Goal: Task Accomplishment & Management: Manage account settings

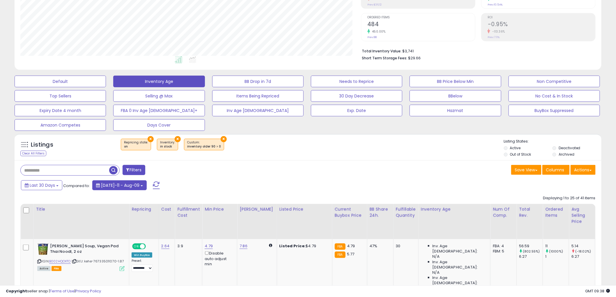
scroll to position [119, 341]
click at [162, 77] on button "Inventory Age" at bounding box center [158, 82] width 91 height 12
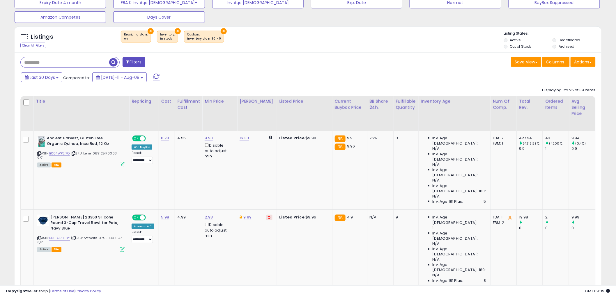
scroll to position [323, 0]
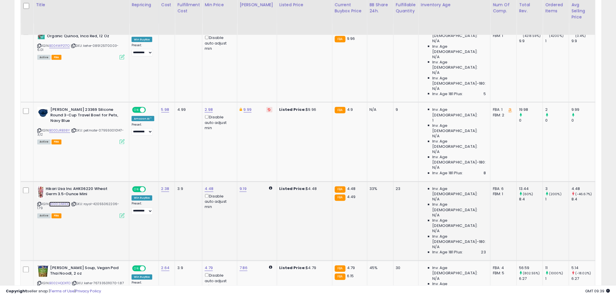
click at [56, 202] on link "B0002ARID0" at bounding box center [59, 204] width 21 height 5
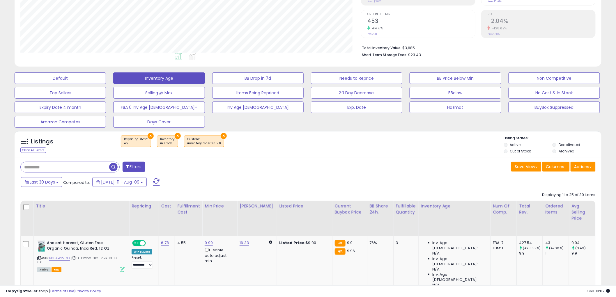
scroll to position [216, 0]
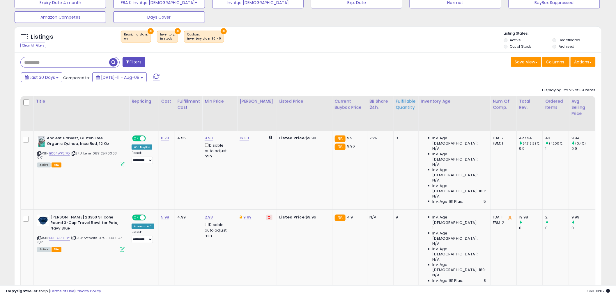
click at [396, 107] on div "Fulfillable Quantity" at bounding box center [406, 104] width 20 height 12
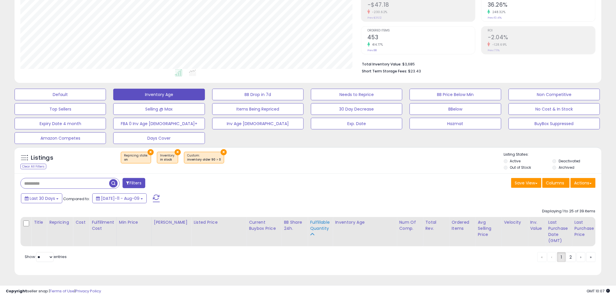
scroll to position [100, 0]
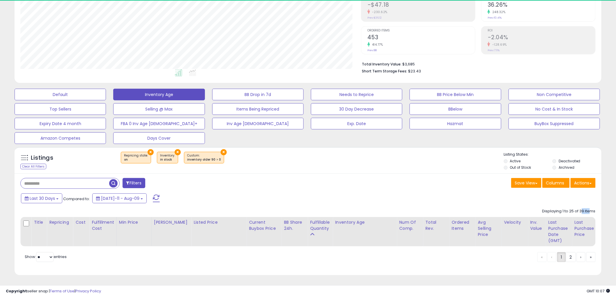
click at [577, 207] on div "Displaying 1 to 25 of 39 items Title Repricing" at bounding box center [307, 226] width 575 height 41
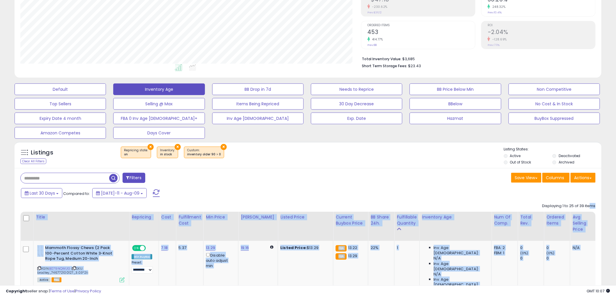
scroll to position [216, 0]
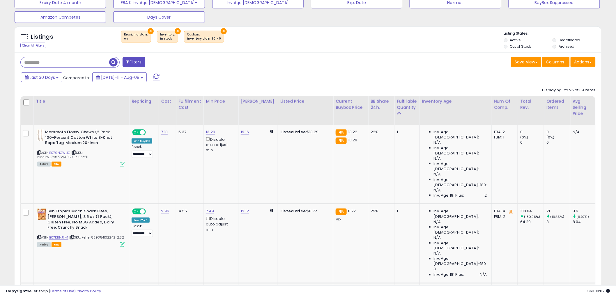
click at [436, 82] on div "Last 30 Days Compared to: Jul-11 - Aug-09" at bounding box center [234, 78] width 431 height 13
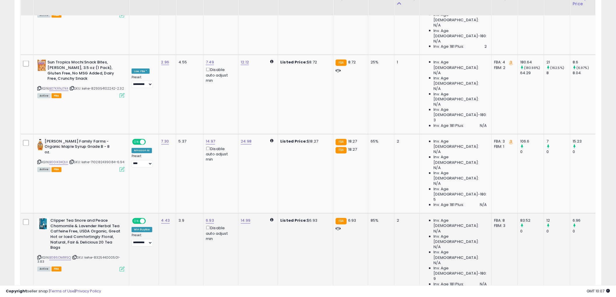
scroll to position [257, 0]
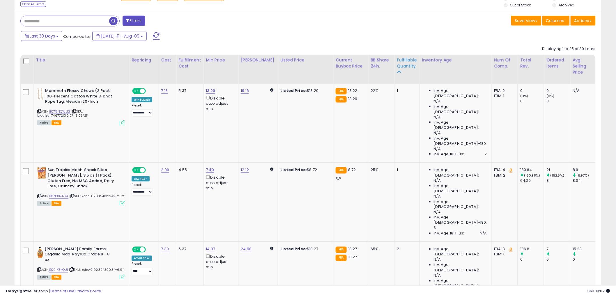
click at [397, 69] on div "Fulfillable Quantity" at bounding box center [407, 63] width 20 height 12
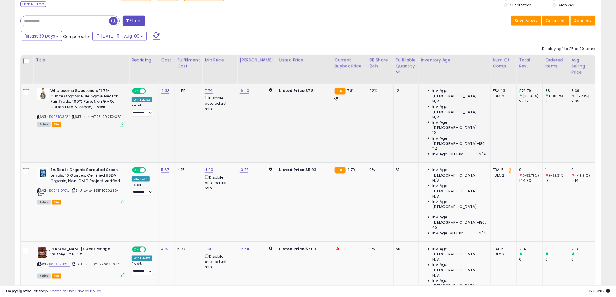
click at [396, 90] on div "124" at bounding box center [405, 90] width 18 height 5
drag, startPoint x: 73, startPoint y: 90, endPoint x: 84, endPoint y: 91, distance: 11.7
click at [84, 91] on b "Wholesome Sweeteners 11.75-Ounce Organic Blue Agave Nectar, Fair Trade, 100% Pu…" at bounding box center [85, 99] width 71 height 23
drag, startPoint x: 306, startPoint y: 90, endPoint x: 292, endPoint y: 98, distance: 15.7
click at [295, 93] on div "Listed Price: $7.81" at bounding box center [303, 90] width 48 height 5
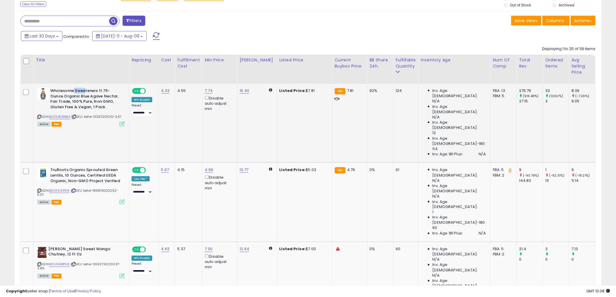
click at [288, 105] on td "Listed Price: $7.81" at bounding box center [304, 123] width 55 height 79
click at [552, 23] on span "Columns" at bounding box center [555, 21] width 18 height 6
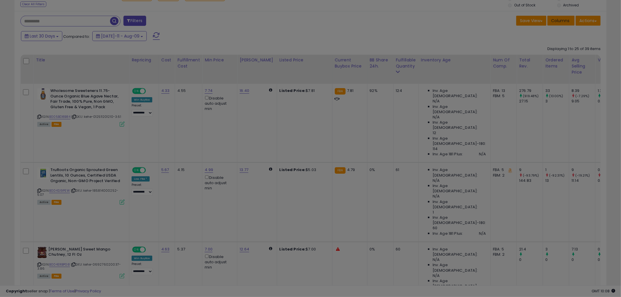
scroll to position [119, 344]
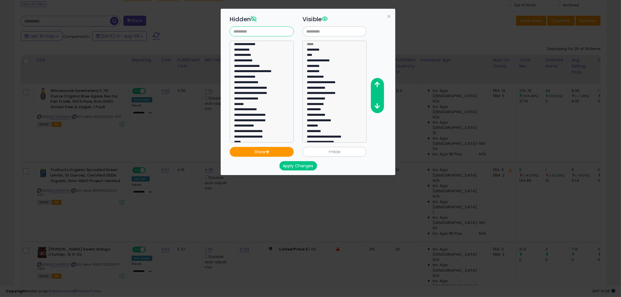
click at [253, 35] on input "text" at bounding box center [262, 31] width 64 height 10
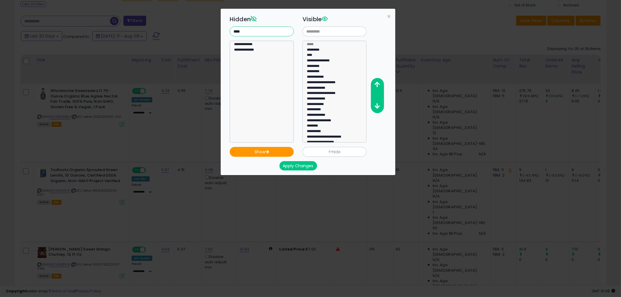
type input "****"
select select "**********"
click at [255, 48] on option "**********" at bounding box center [259, 51] width 52 height 6
click at [263, 151] on button "Show" at bounding box center [262, 152] width 64 height 10
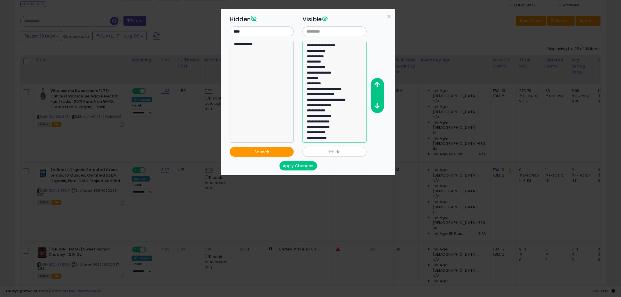
select select "**********"
click at [347, 141] on option "**********" at bounding box center [332, 139] width 52 height 6
click at [377, 83] on icon "button" at bounding box center [377, 84] width 5 height 6
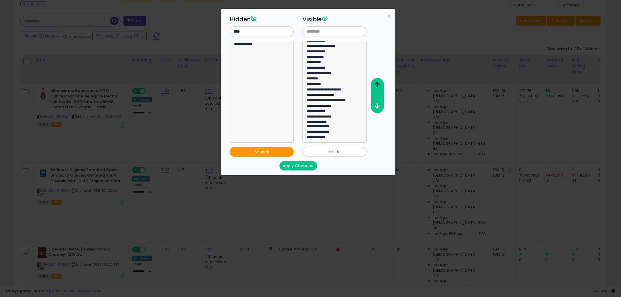
click at [377, 83] on icon "button" at bounding box center [377, 84] width 5 height 6
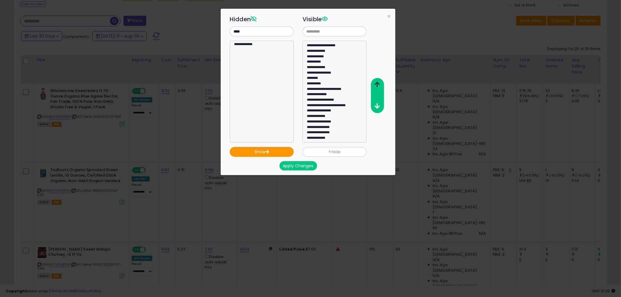
click at [377, 83] on icon "button" at bounding box center [377, 84] width 5 height 6
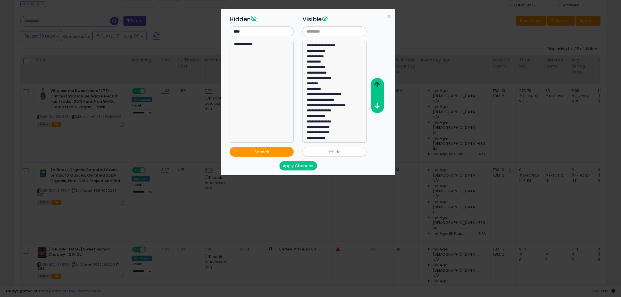
click at [377, 83] on icon "button" at bounding box center [377, 84] width 5 height 6
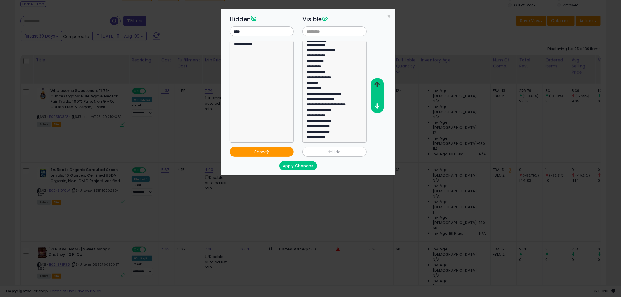
click at [377, 83] on icon "button" at bounding box center [377, 84] width 5 height 6
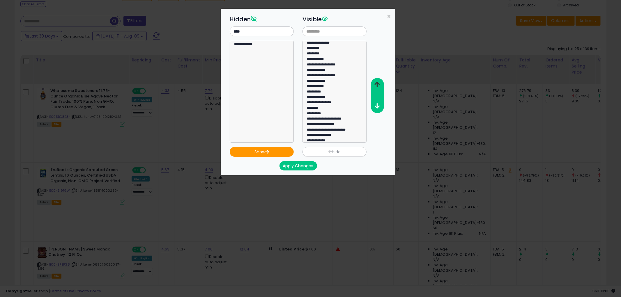
click at [377, 83] on icon "button" at bounding box center [377, 84] width 5 height 6
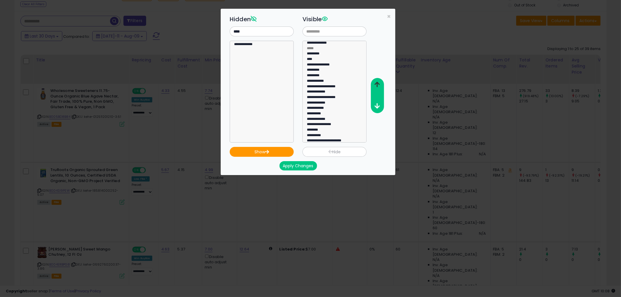
click at [377, 83] on icon "button" at bounding box center [377, 84] width 5 height 6
click at [379, 104] on icon "button" at bounding box center [377, 106] width 5 height 6
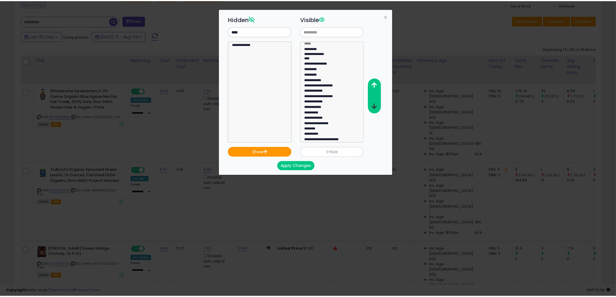
scroll to position [0, 0]
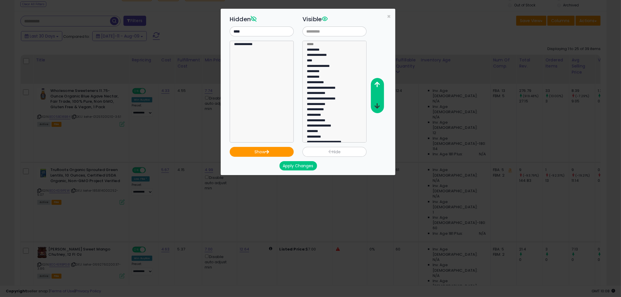
click at [379, 104] on icon "button" at bounding box center [377, 106] width 5 height 6
click at [302, 164] on button "Apply Changes" at bounding box center [298, 165] width 38 height 9
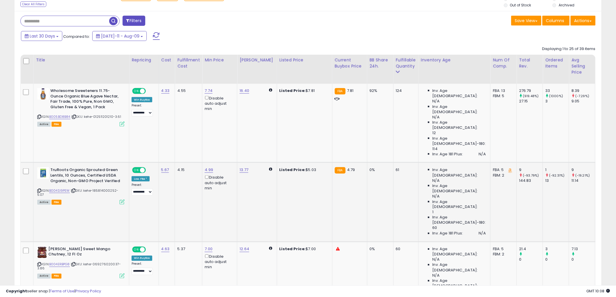
scroll to position [290921, 290700]
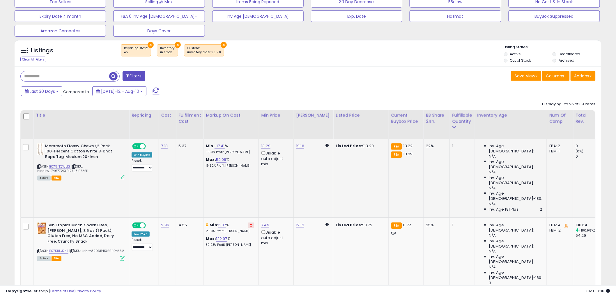
scroll to position [119, 341]
click at [453, 122] on div "Fulfillable Quantity" at bounding box center [462, 118] width 20 height 12
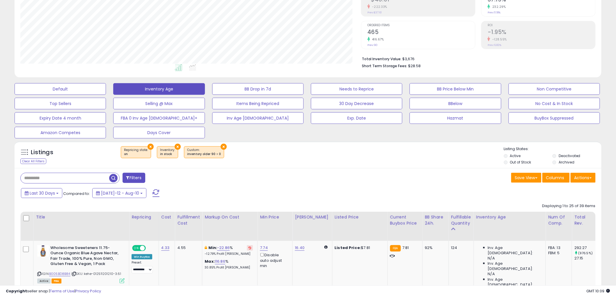
scroll to position [210, 0]
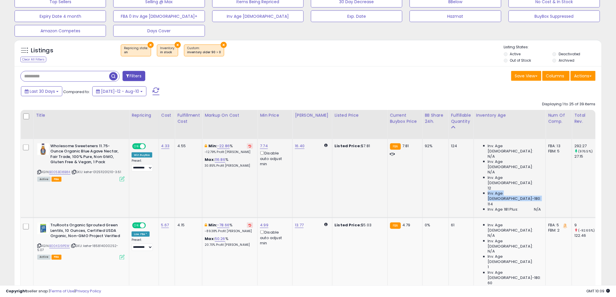
drag, startPoint x: 527, startPoint y: 161, endPoint x: 520, endPoint y: 163, distance: 7.6
click at [520, 163] on td "Inv. Age [DEMOGRAPHIC_DATA]: N/A Inv. Age [DEMOGRAPHIC_DATA]: N/A Inv. Age [DEM…" at bounding box center [510, 178] width 72 height 79
click at [527, 162] on td "Inv. Age [DEMOGRAPHIC_DATA]: N/A Inv. Age [DEMOGRAPHIC_DATA]: N/A Inv. Age [DEM…" at bounding box center [510, 178] width 72 height 79
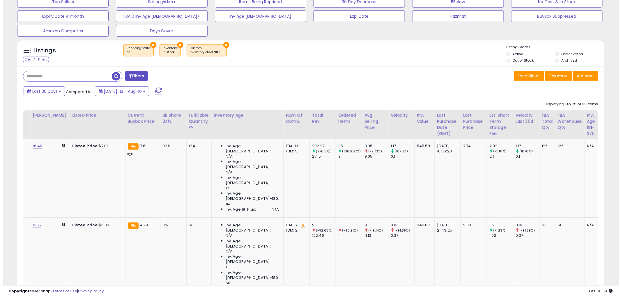
scroll to position [0, 297]
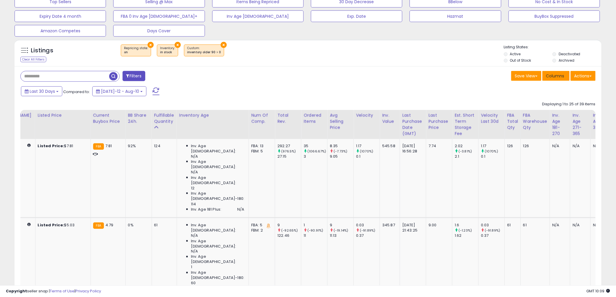
click at [553, 77] on span "Columns" at bounding box center [555, 76] width 18 height 6
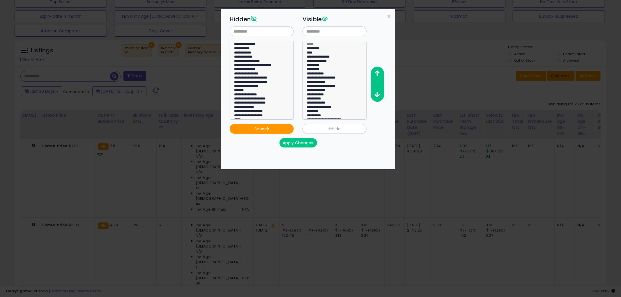
scroll to position [0, 292]
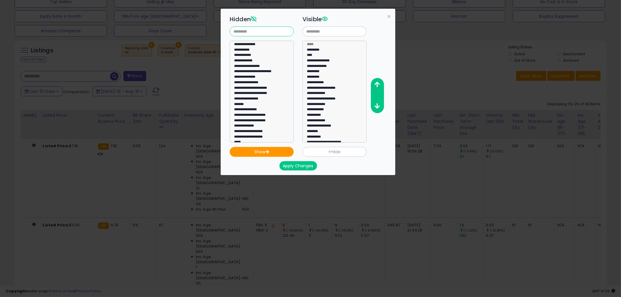
click at [269, 33] on input "text" at bounding box center [262, 31] width 64 height 10
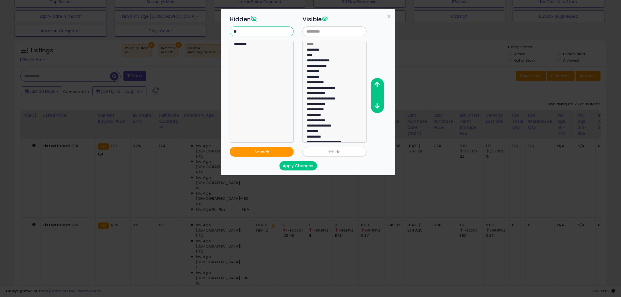
type input "**"
select select "*********"
click at [236, 47] on option "*********" at bounding box center [259, 45] width 52 height 6
click at [257, 152] on button "Show" at bounding box center [262, 152] width 64 height 10
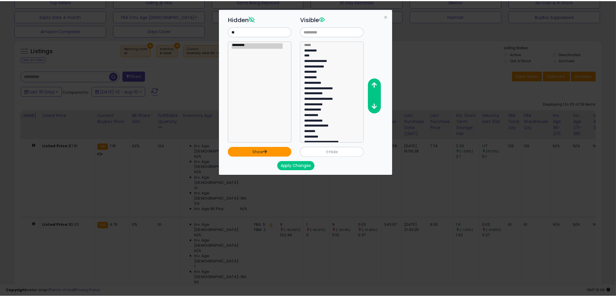
scroll to position [53, 0]
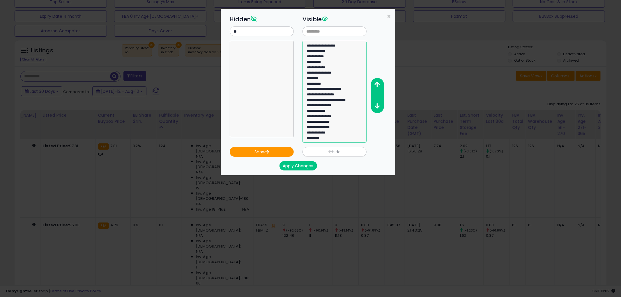
select select "*********"
click at [339, 140] on option "*********" at bounding box center [332, 139] width 52 height 6
click at [378, 83] on icon "button" at bounding box center [377, 84] width 5 height 6
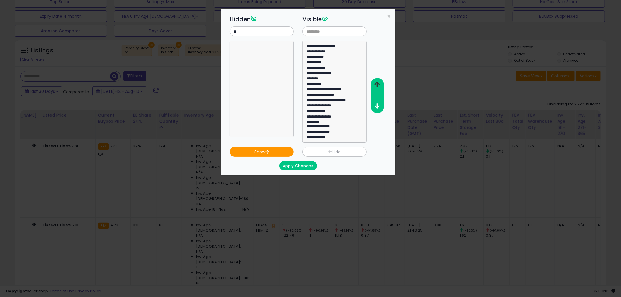
click at [378, 83] on icon "button" at bounding box center [377, 84] width 5 height 6
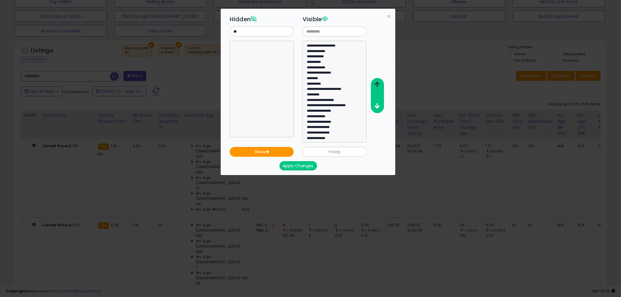
click at [378, 83] on icon "button" at bounding box center [377, 84] width 5 height 6
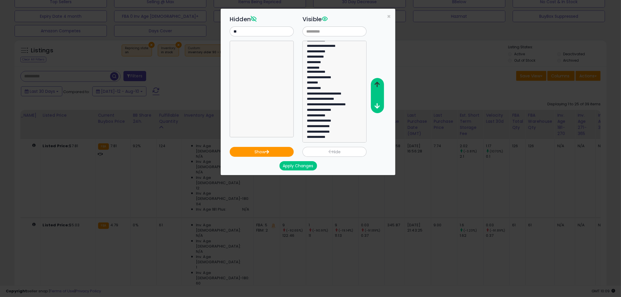
click at [378, 83] on icon "button" at bounding box center [377, 84] width 5 height 6
click at [378, 104] on icon "button" at bounding box center [377, 106] width 5 height 6
click at [298, 167] on button "Apply Changes" at bounding box center [298, 165] width 38 height 9
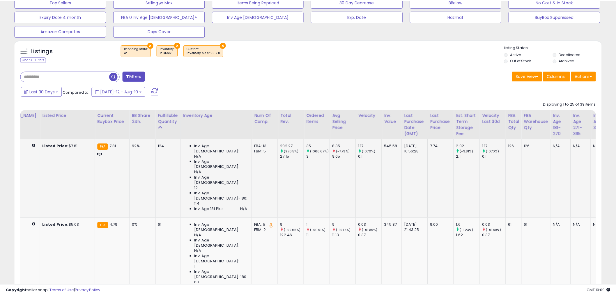
scroll to position [290921, 290700]
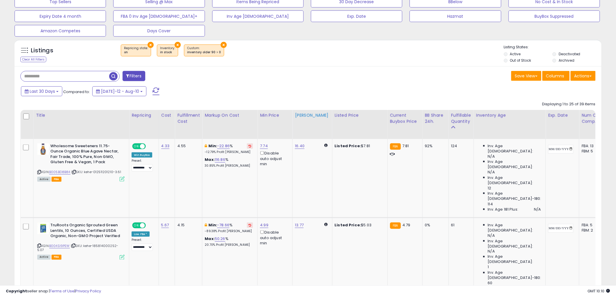
scroll to position [119, 341]
click at [527, 78] on button "Save View" at bounding box center [526, 76] width 30 height 10
click at [512, 97] on link "Update Current View" at bounding box center [509, 98] width 62 height 9
drag, startPoint x: 364, startPoint y: 192, endPoint x: 356, endPoint y: 192, distance: 7.9
click at [356, 223] on div "Listed Price: $5.03" at bounding box center [359, 225] width 48 height 5
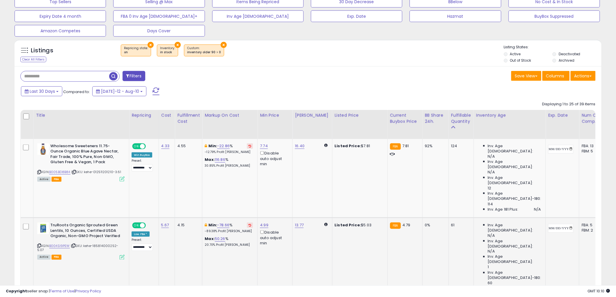
click at [426, 218] on td "0%" at bounding box center [435, 257] width 26 height 79
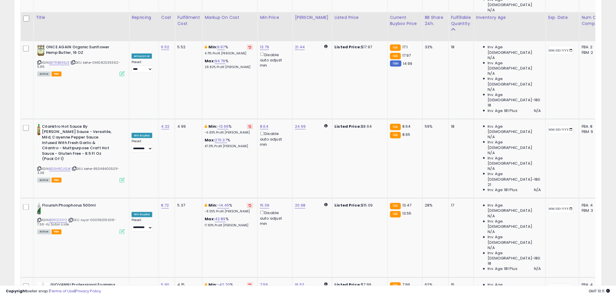
scroll to position [1194, 0]
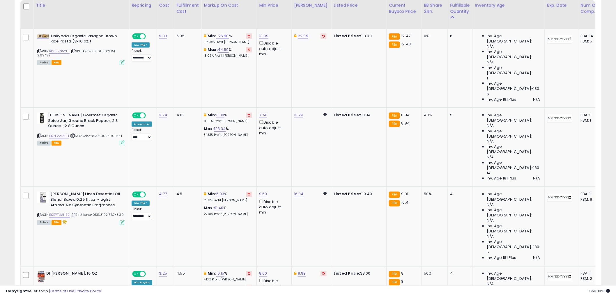
scroll to position [212, 0]
